Goal: Task Accomplishment & Management: Use online tool/utility

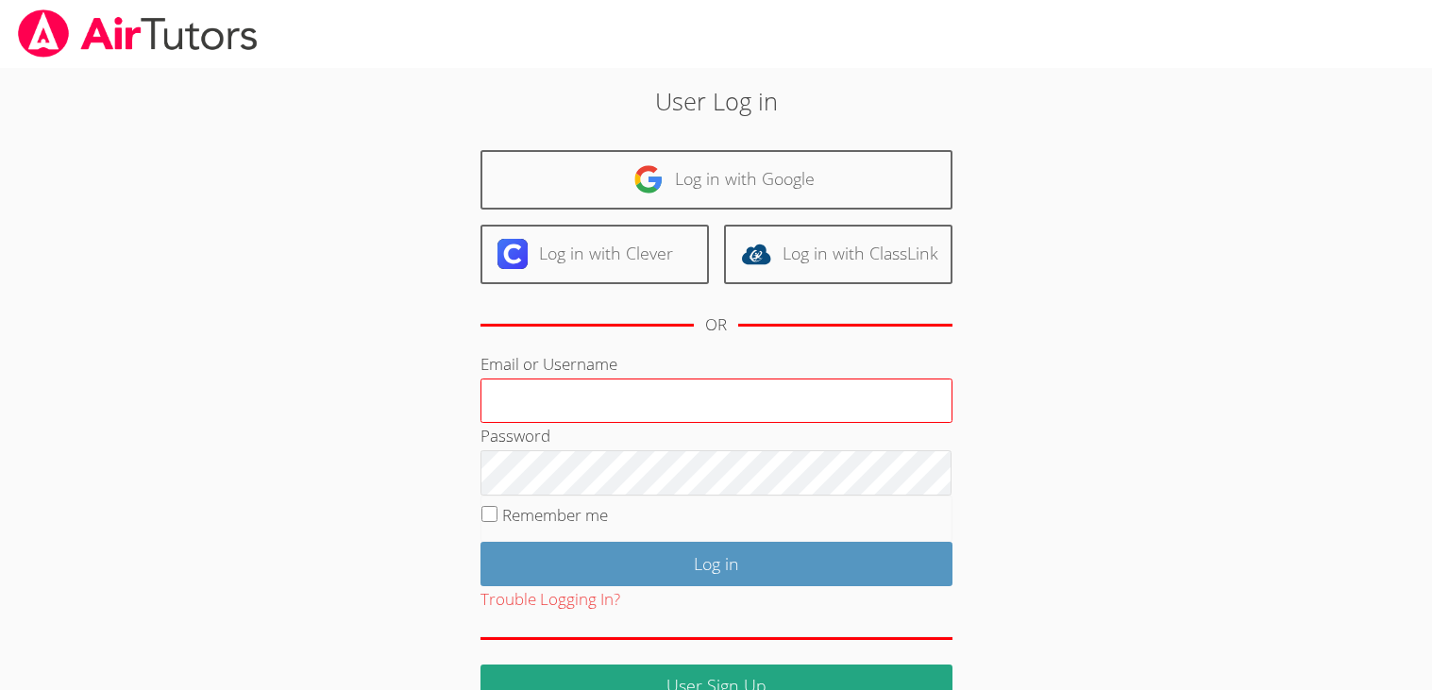
click at [838, 414] on input "Email or Username" at bounding box center [716, 400] width 472 height 45
type input "e.fernandez8@lodiusd.org"
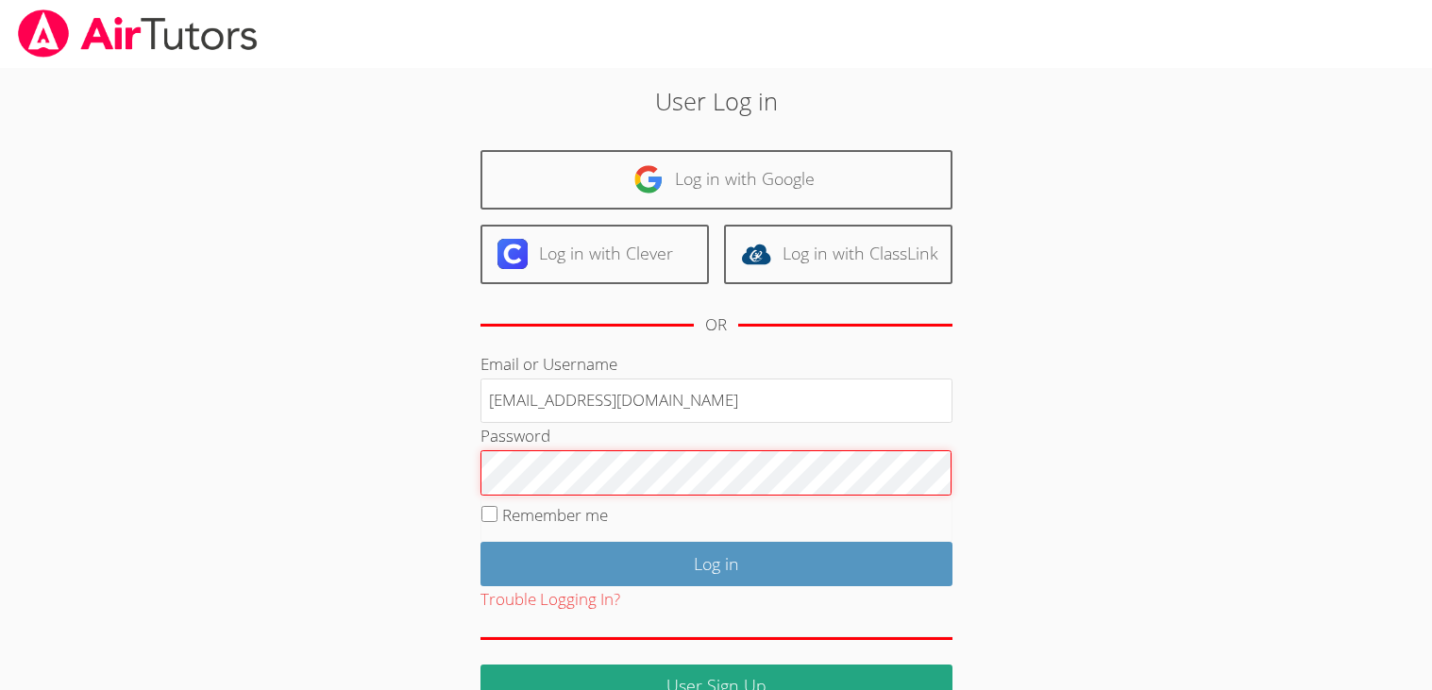
click at [480, 542] on input "Log in" at bounding box center [716, 564] width 472 height 44
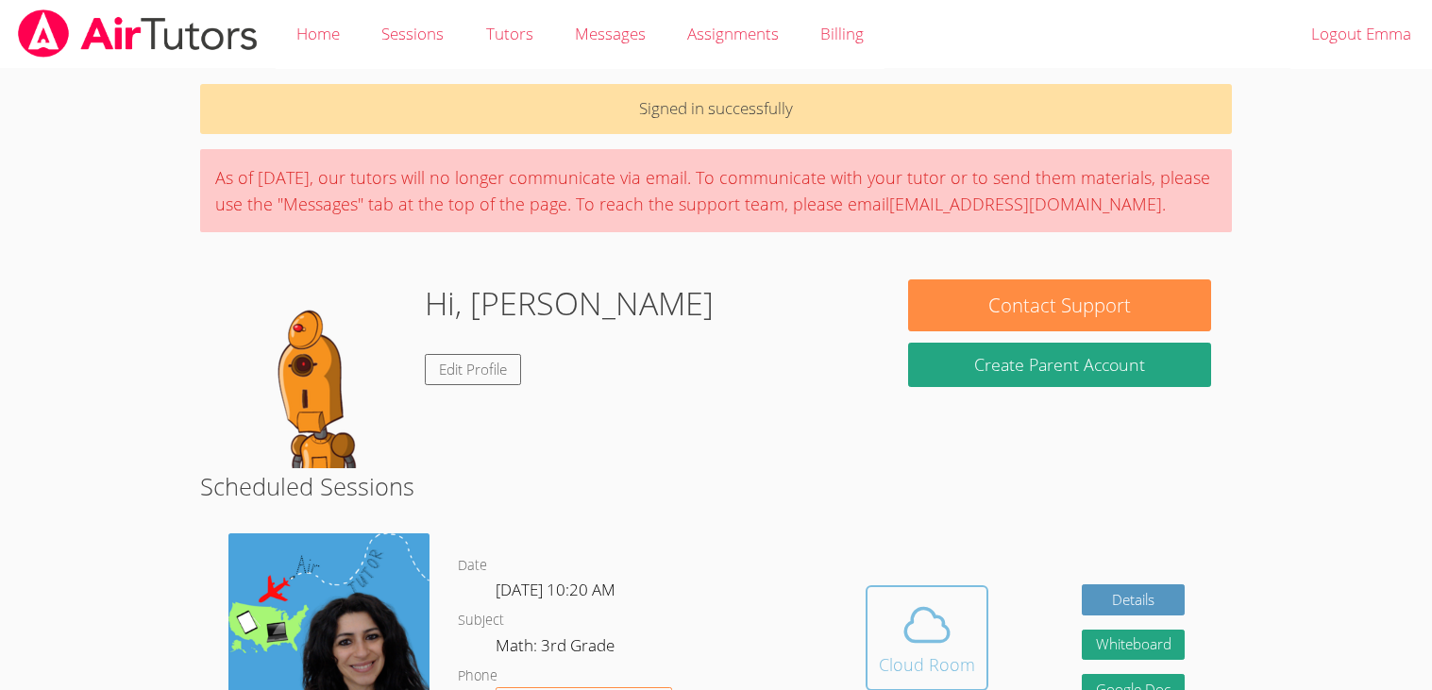
click at [902, 661] on div "Cloud Room" at bounding box center [927, 664] width 96 height 26
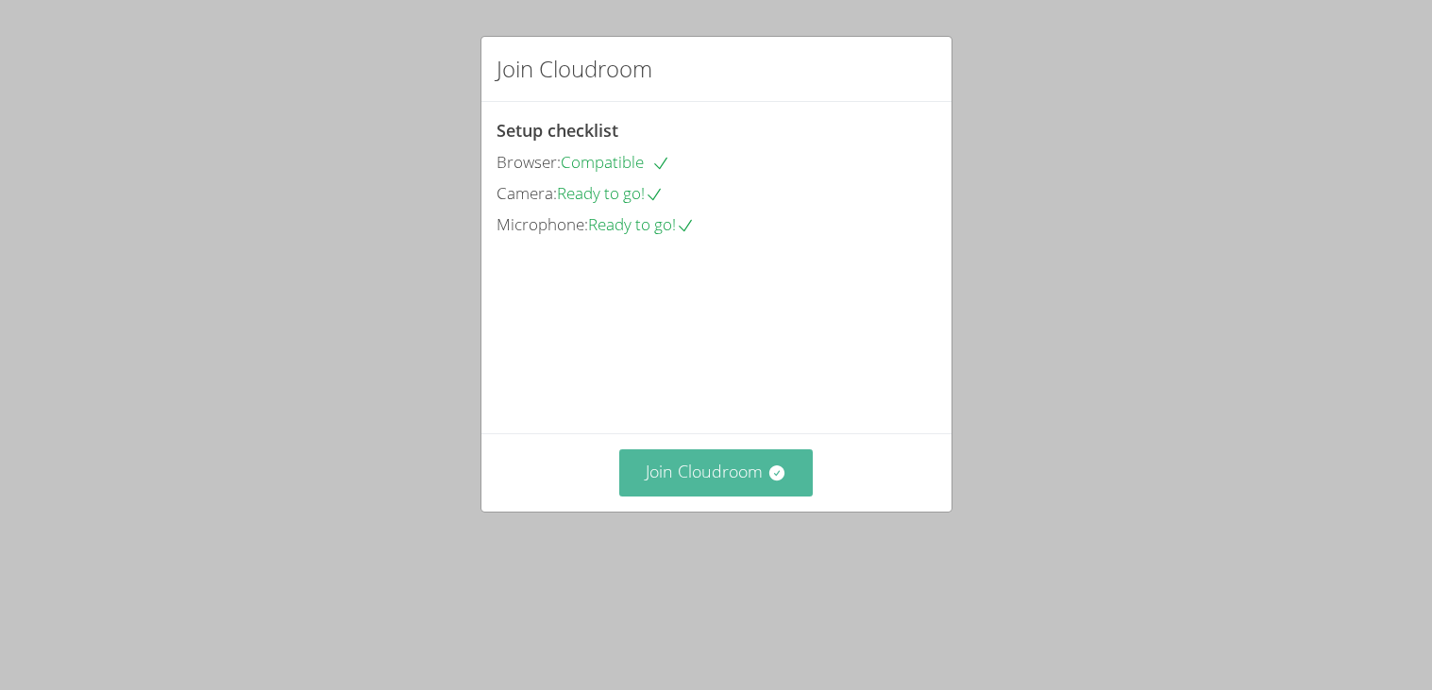
click at [738, 495] on button "Join Cloudroom" at bounding box center [715, 472] width 193 height 46
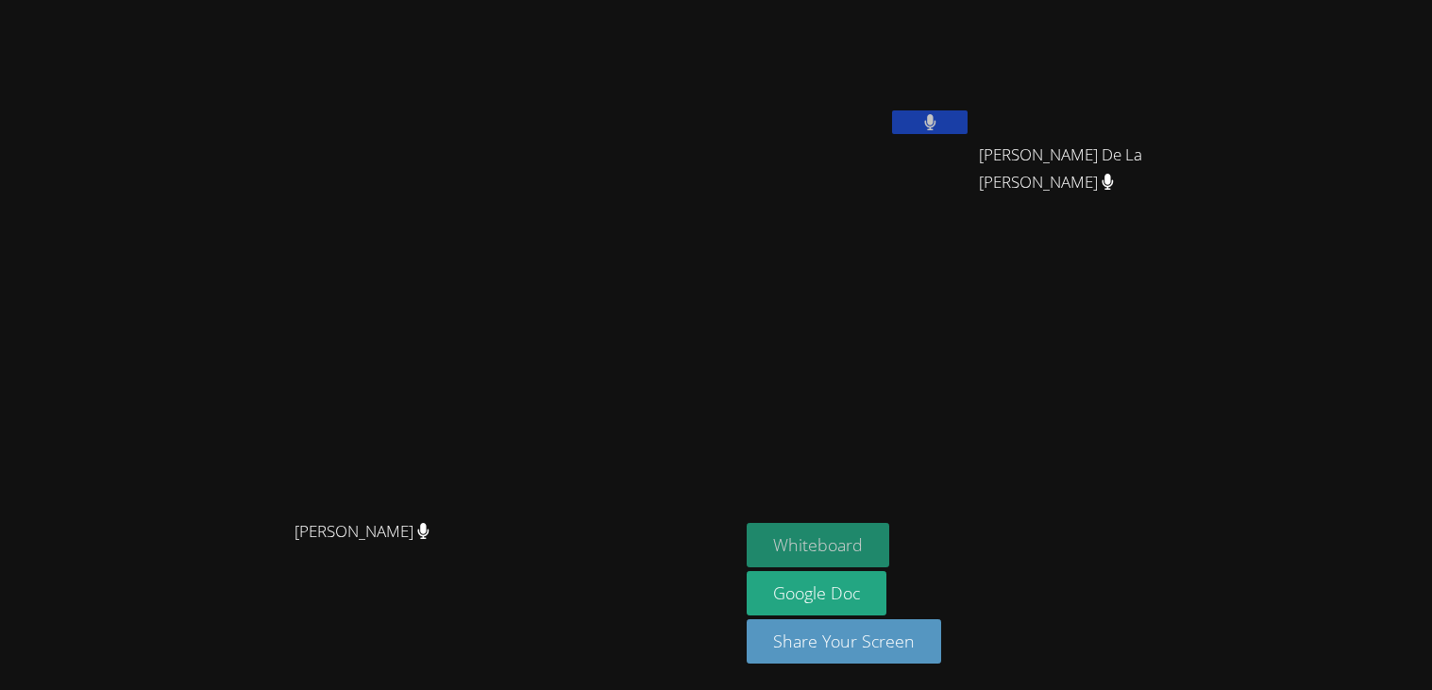
click at [889, 536] on button "Whiteboard" at bounding box center [818, 545] width 143 height 44
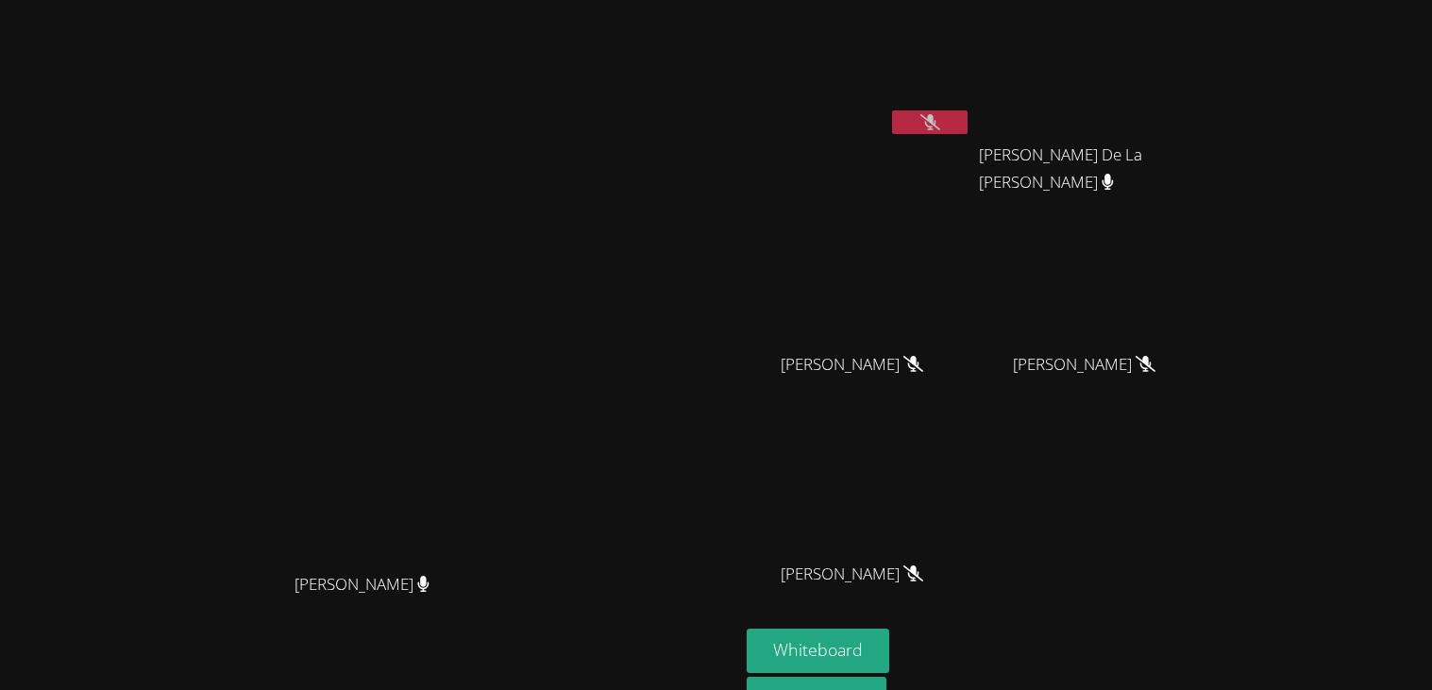
click at [512, 275] on video at bounding box center [369, 360] width 283 height 408
click at [971, 325] on video at bounding box center [859, 280] width 225 height 126
click at [971, 321] on video at bounding box center [859, 280] width 225 height 126
click at [940, 114] on icon at bounding box center [930, 122] width 20 height 16
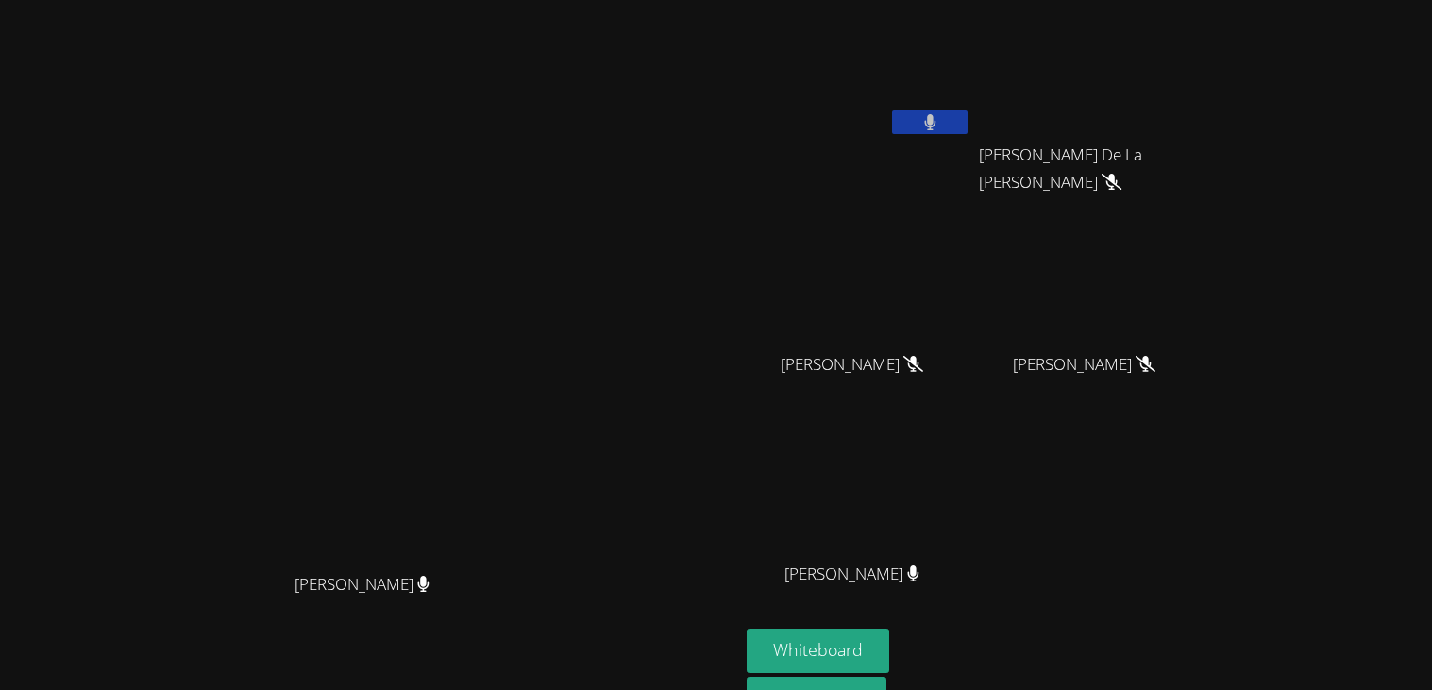
click at [936, 122] on icon at bounding box center [930, 122] width 12 height 16
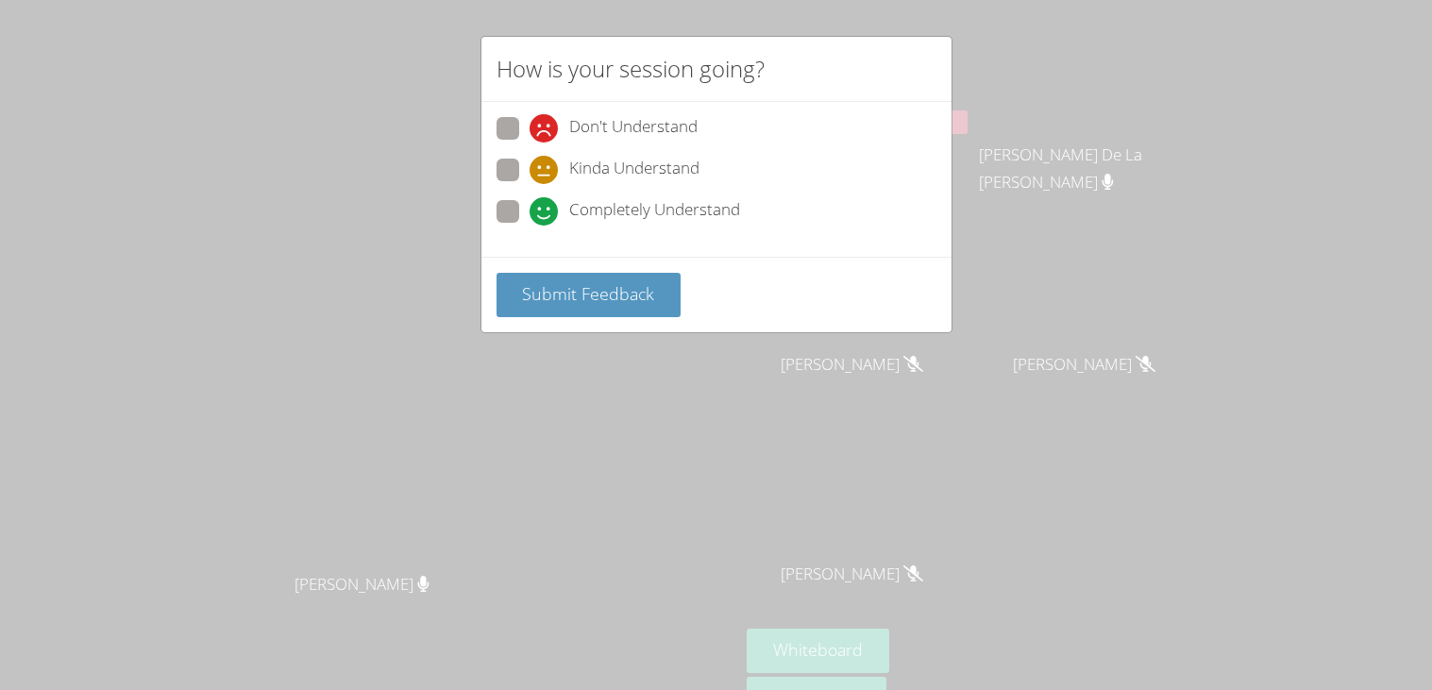
click at [529, 226] on span at bounding box center [529, 226] width 0 height 0
click at [529, 201] on input "Completely Understand" at bounding box center [537, 208] width 16 height 16
radio input "true"
click at [572, 285] on span "Submit Feedback" at bounding box center [588, 293] width 132 height 23
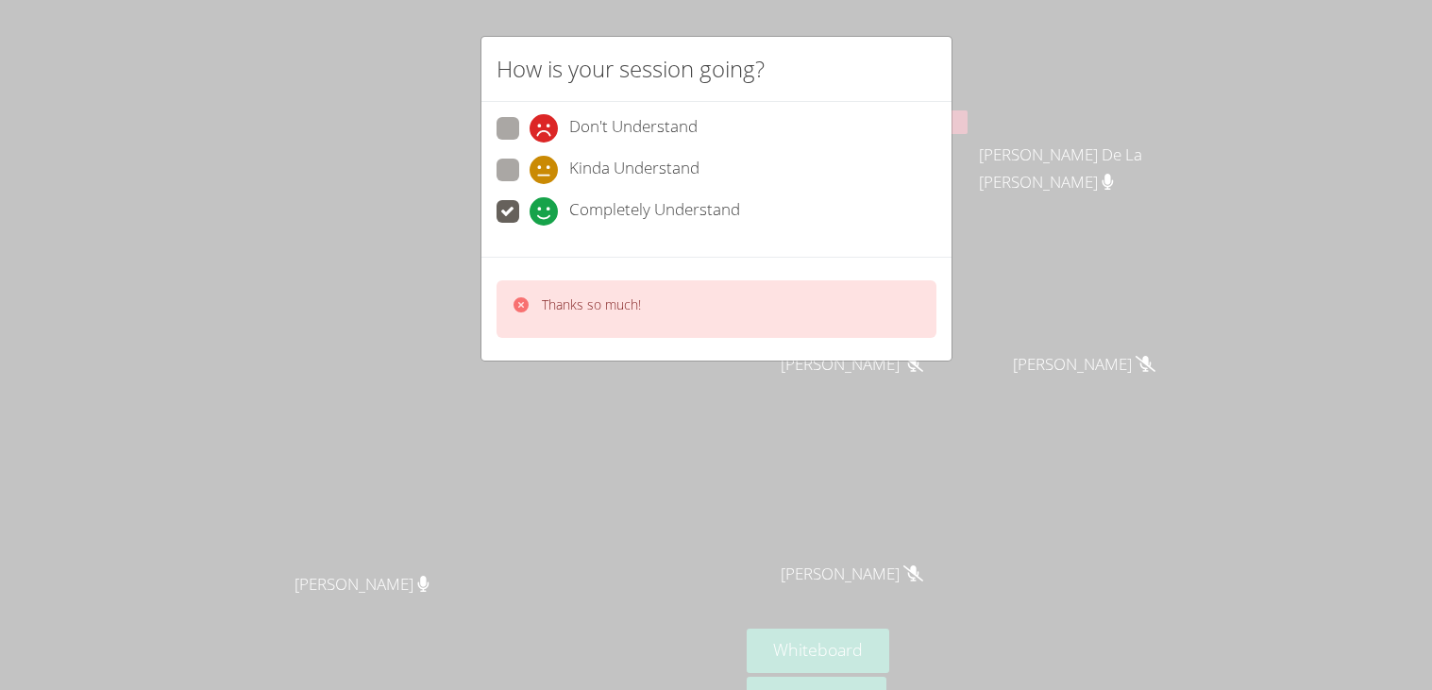
click at [572, 285] on div "Thanks so much!" at bounding box center [716, 309] width 440 height 58
click at [575, 295] on p "Thanks so much!" at bounding box center [591, 304] width 99 height 19
click at [579, 295] on p "Thanks so much!" at bounding box center [591, 304] width 99 height 19
click at [608, 322] on div "Thanks so much!" at bounding box center [716, 309] width 440 height 58
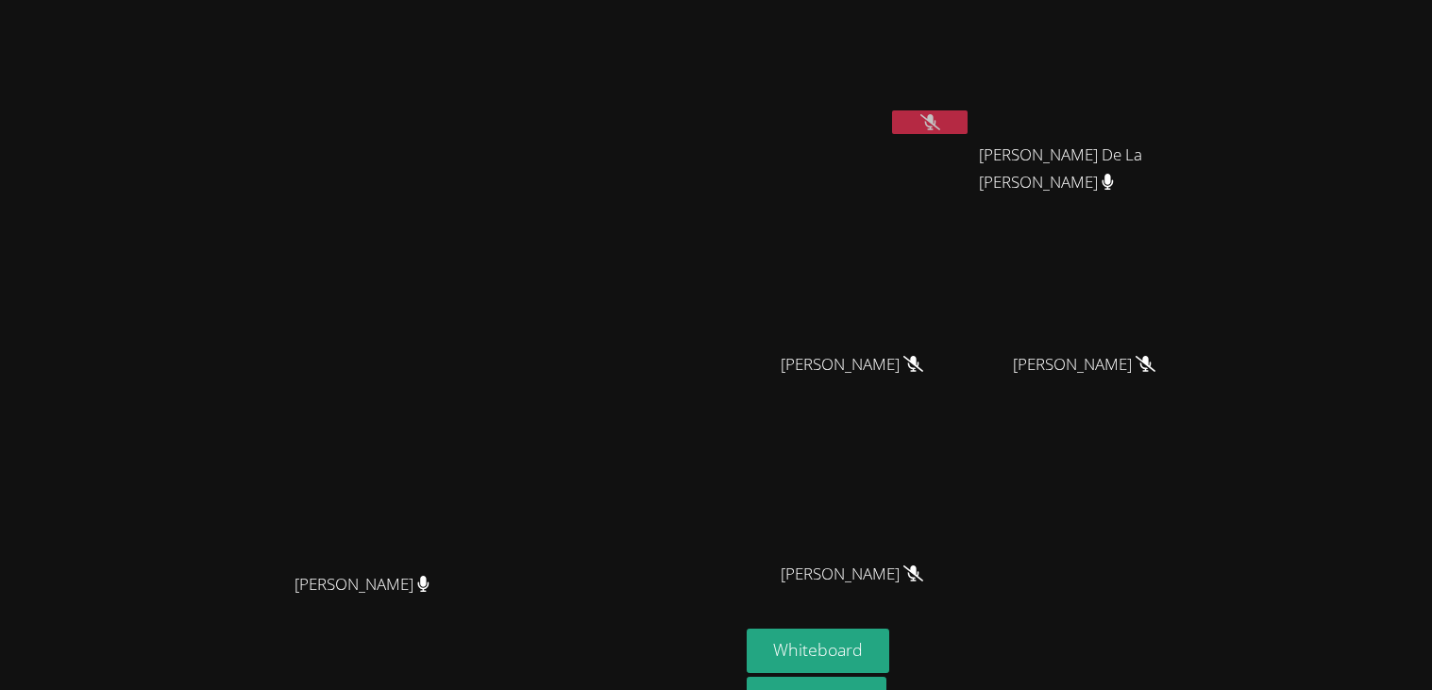
click at [940, 121] on icon at bounding box center [930, 122] width 20 height 16
click at [935, 121] on icon at bounding box center [929, 122] width 11 height 16
